Goal: Task Accomplishment & Management: Manage account settings

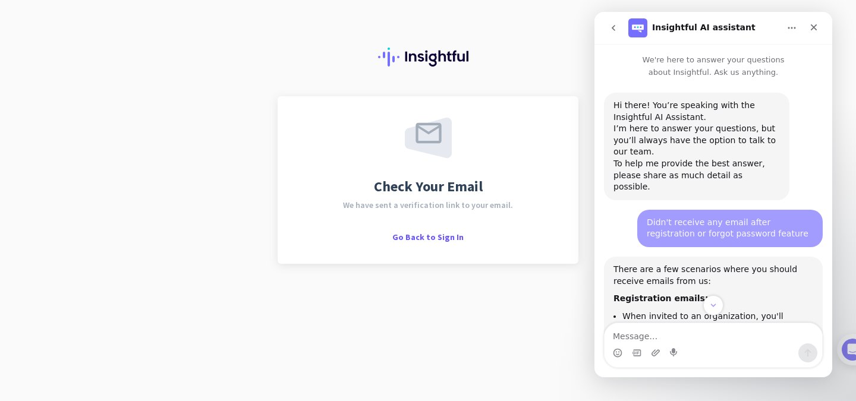
scroll to position [2, 0]
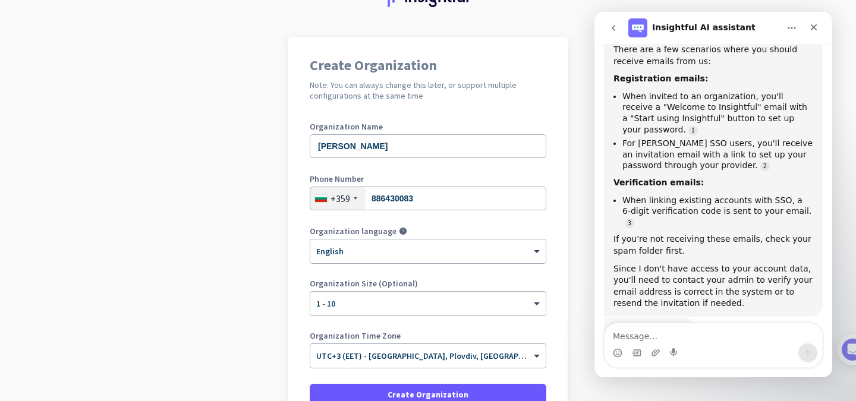
scroll to position [119, 0]
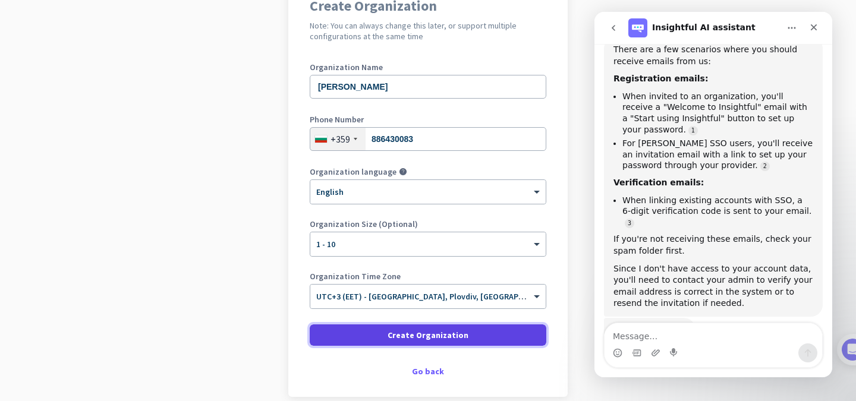
click at [424, 332] on span "Create Organization" at bounding box center [428, 335] width 81 height 12
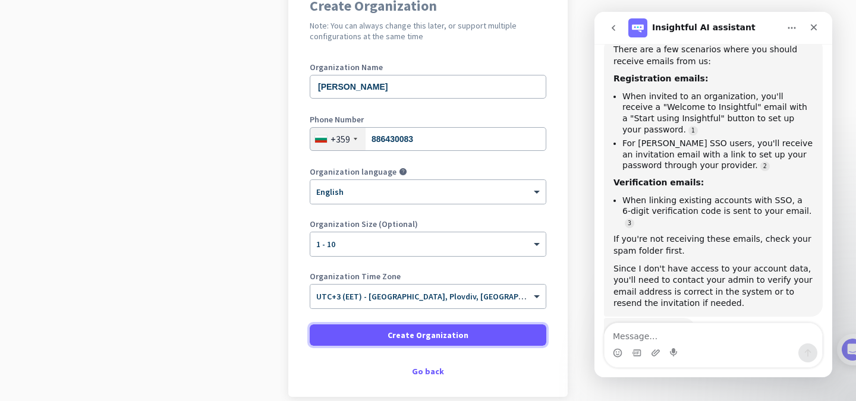
scroll to position [0, 0]
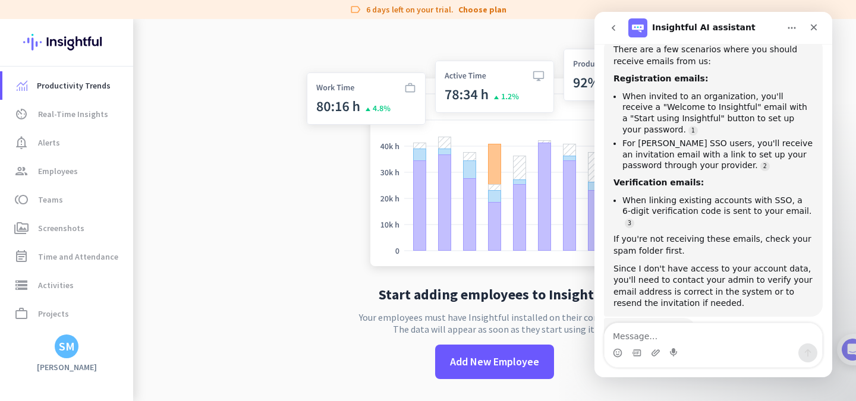
scroll to position [19, 0]
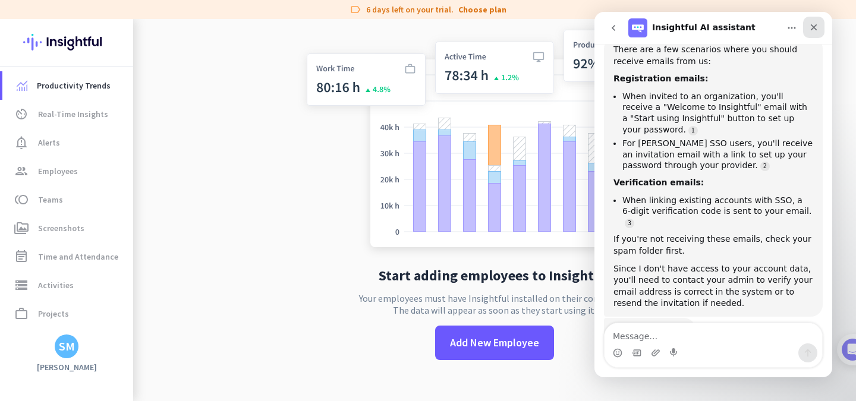
click at [817, 26] on icon "Close" at bounding box center [814, 28] width 10 height 10
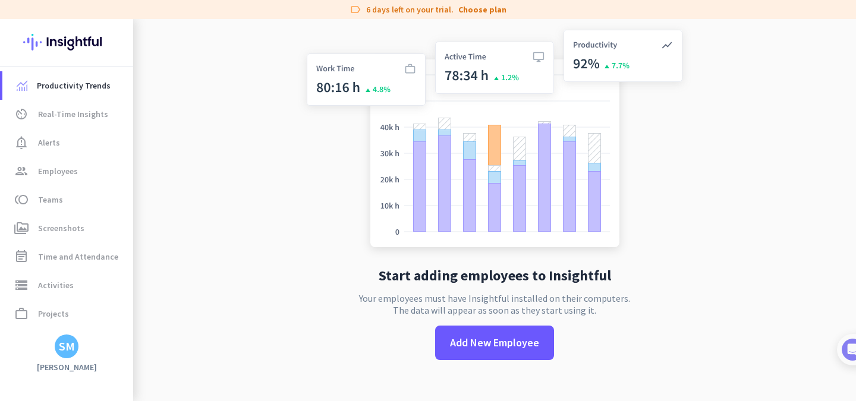
scroll to position [220, 0]
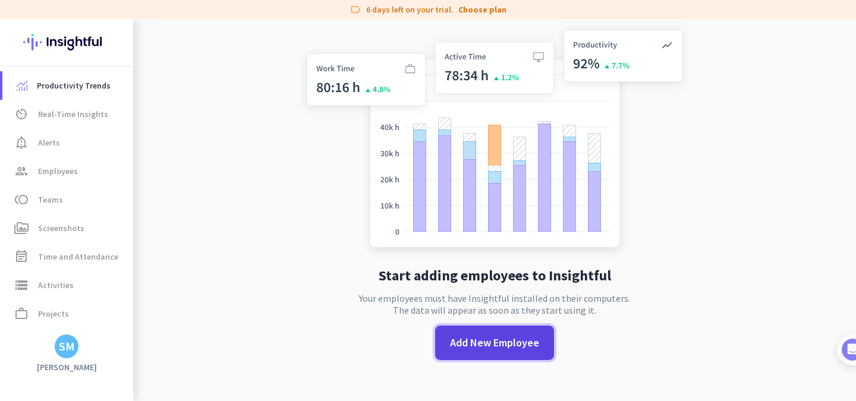
click at [509, 340] on span "Add New Employee" at bounding box center [494, 342] width 89 height 15
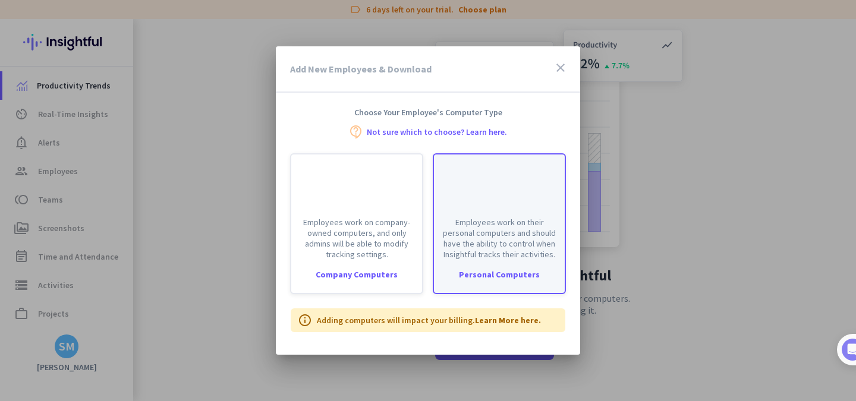
scroll to position [0, 0]
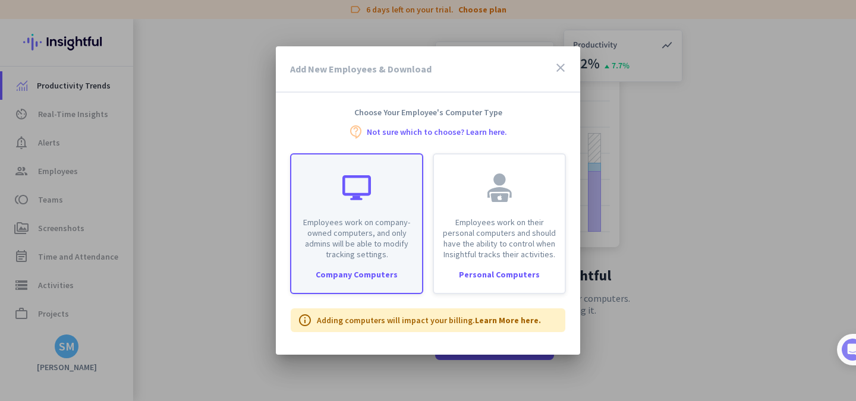
click at [367, 262] on div "Employees work on company-owned computers, and only admins will be able to modi…" at bounding box center [356, 223] width 133 height 141
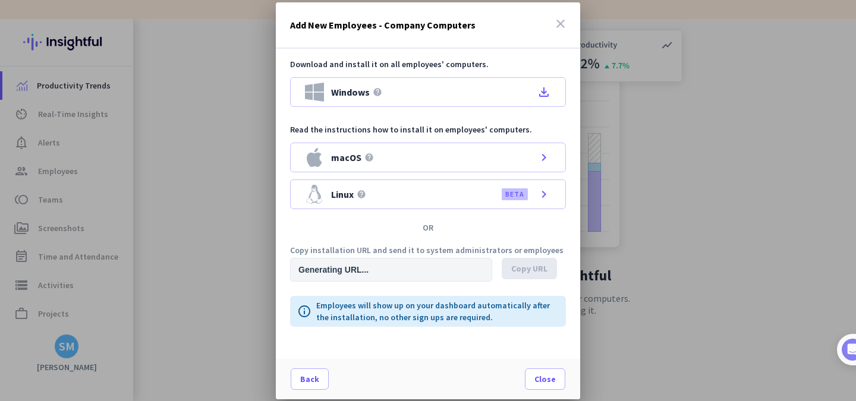
type input "[URL][DOMAIN_NAME]"
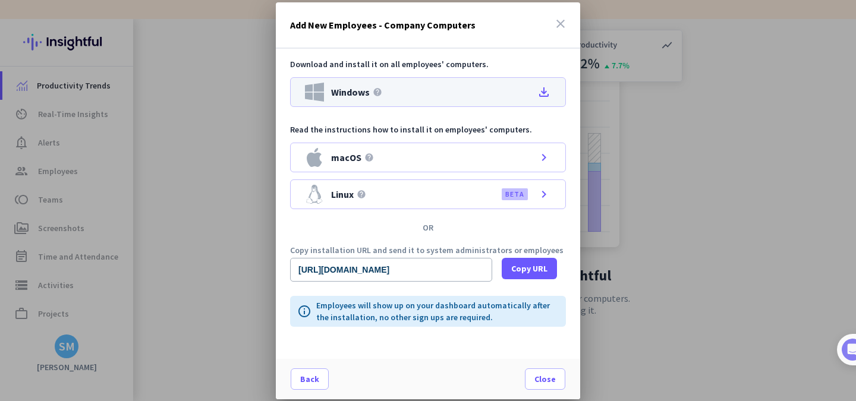
click at [427, 96] on div "Windows help file_download" at bounding box center [428, 92] width 276 height 30
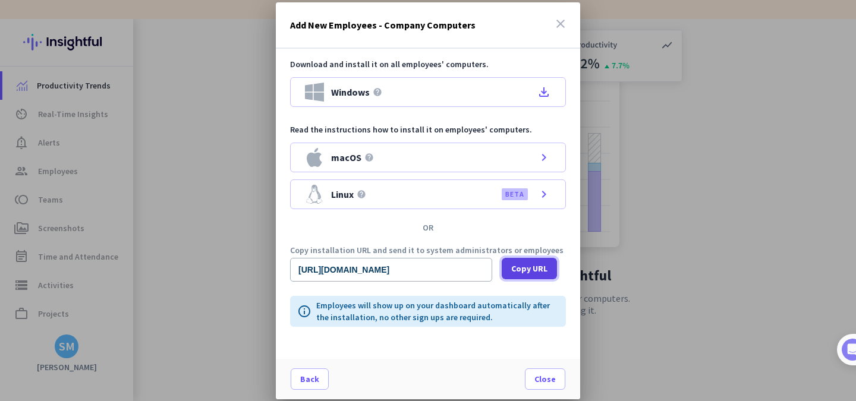
click at [528, 271] on span "Copy URL" at bounding box center [529, 269] width 36 height 12
click at [538, 379] on span "Close" at bounding box center [544, 379] width 21 height 12
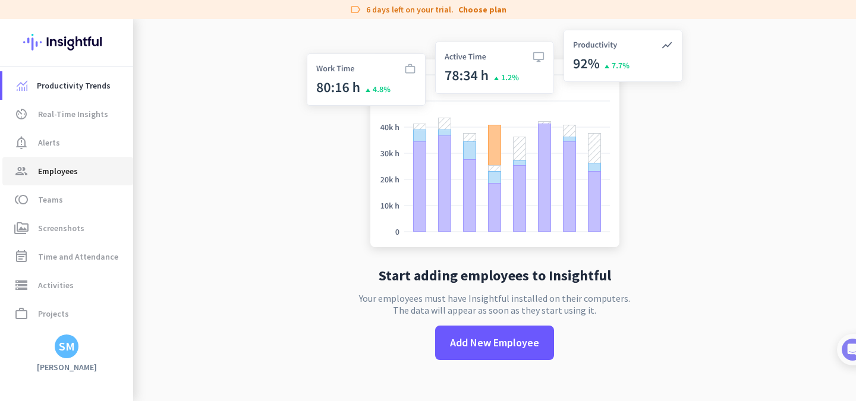
drag, startPoint x: 54, startPoint y: 172, endPoint x: 97, endPoint y: 171, distance: 42.8
click at [54, 172] on span "Employees" at bounding box center [58, 171] width 40 height 14
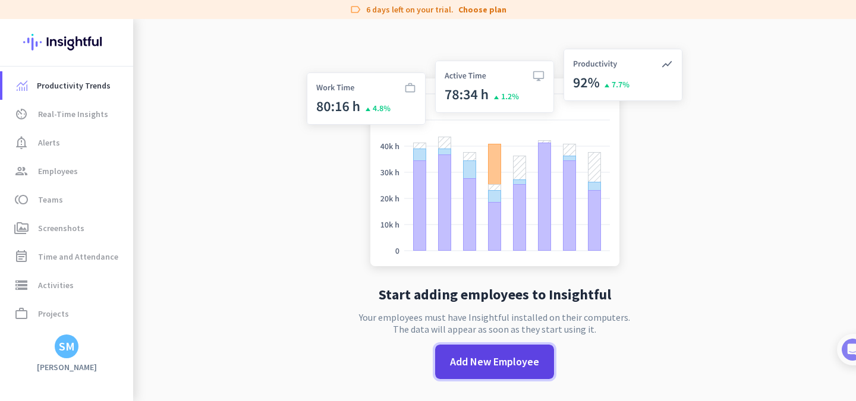
click at [486, 373] on span at bounding box center [494, 362] width 119 height 29
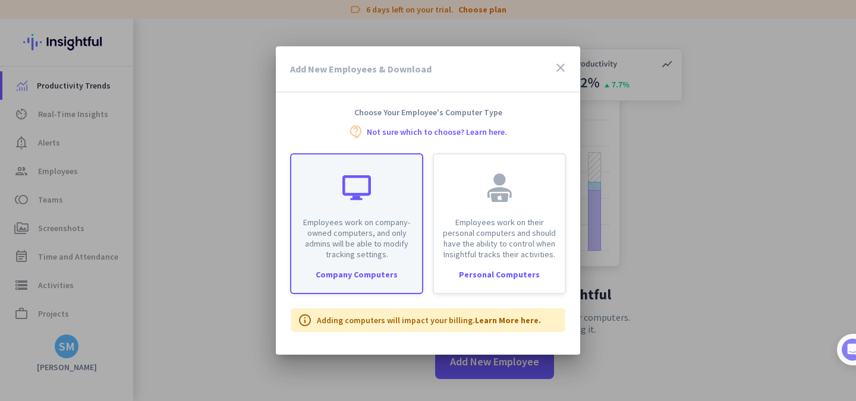
click at [361, 226] on p "Employees work on company-owned computers, and only admins will be able to modi…" at bounding box center [356, 238] width 117 height 43
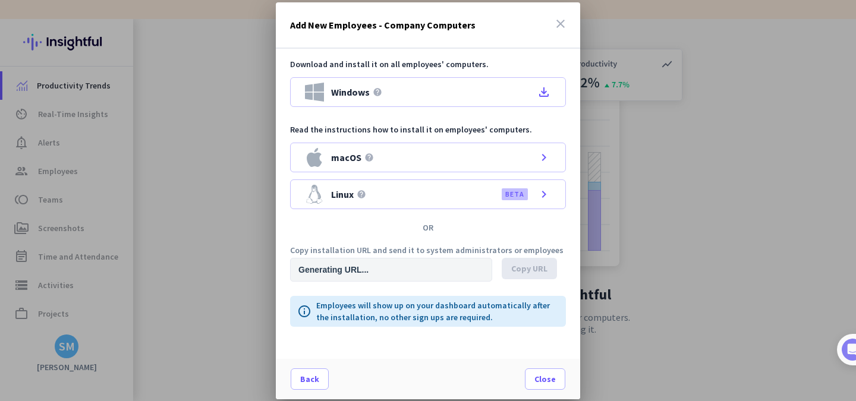
type input "[URL][DOMAIN_NAME]"
click at [310, 386] on span at bounding box center [309, 379] width 37 height 29
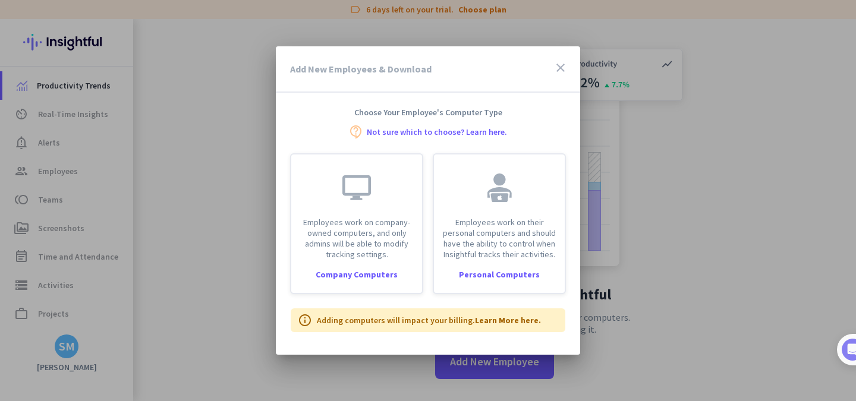
click at [172, 323] on div at bounding box center [428, 200] width 856 height 401
